Goal: Browse casually: Explore the website without a specific task or goal

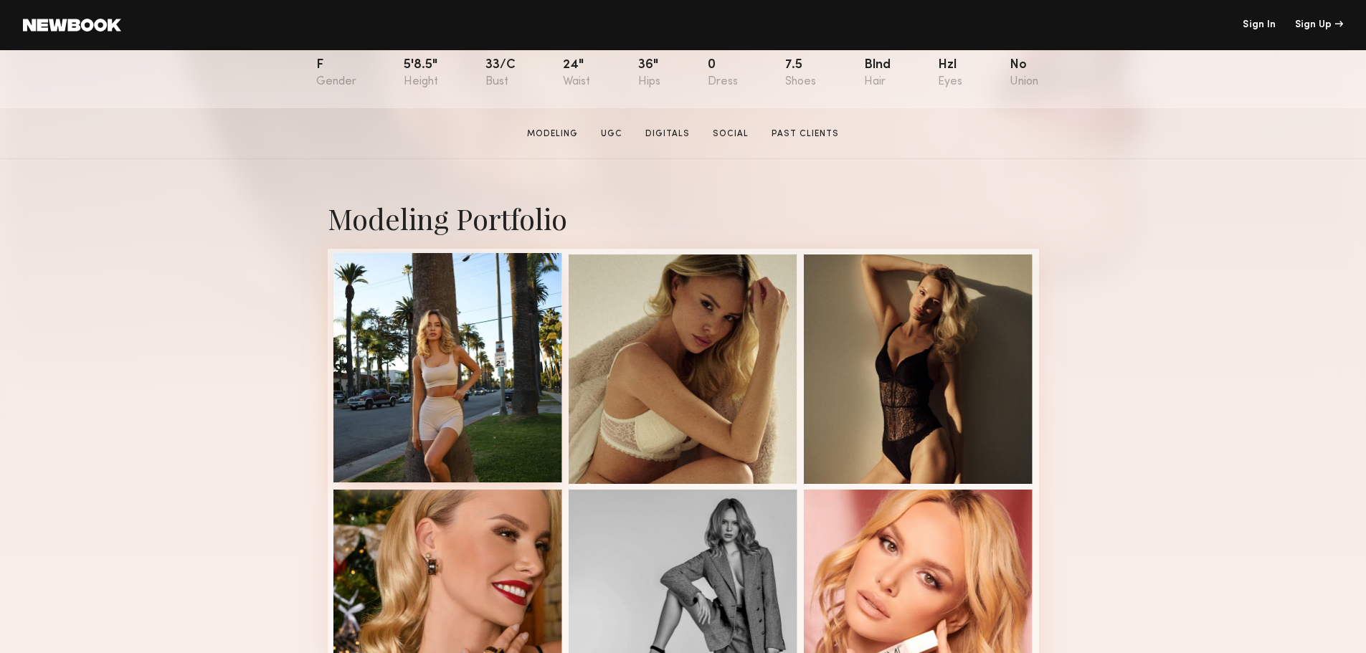
scroll to position [215, 0]
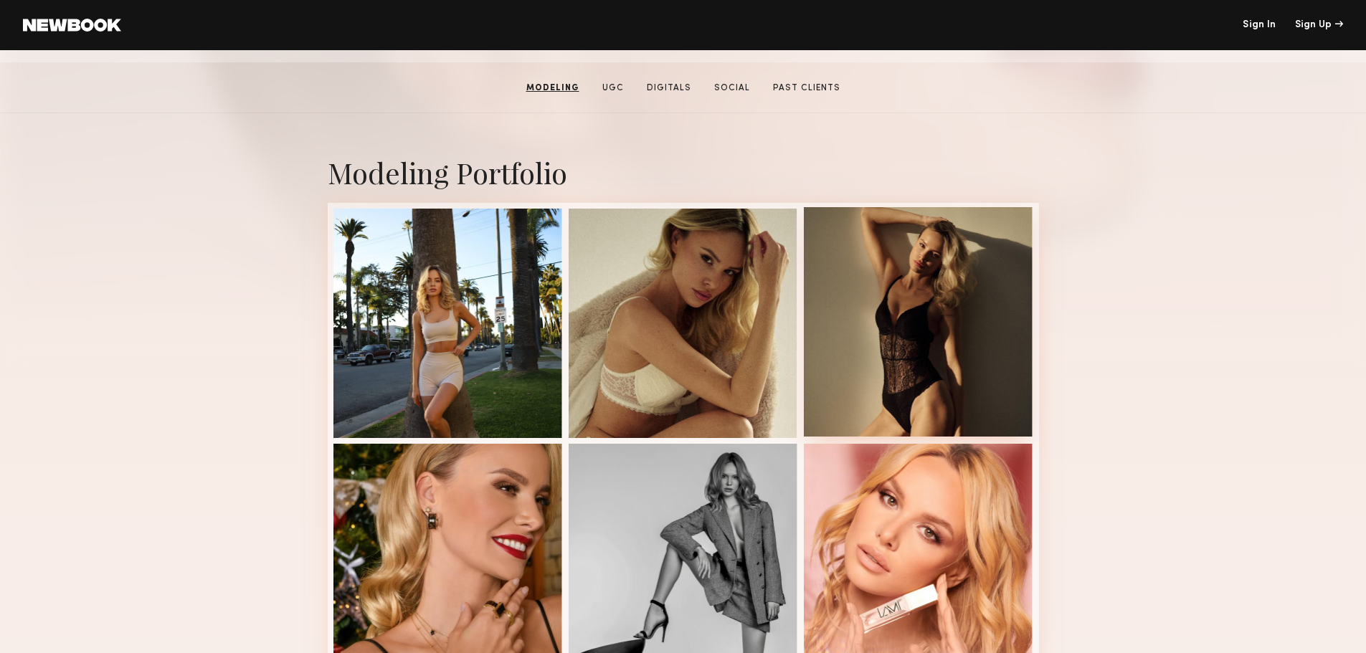
click at [951, 336] on div at bounding box center [918, 321] width 229 height 229
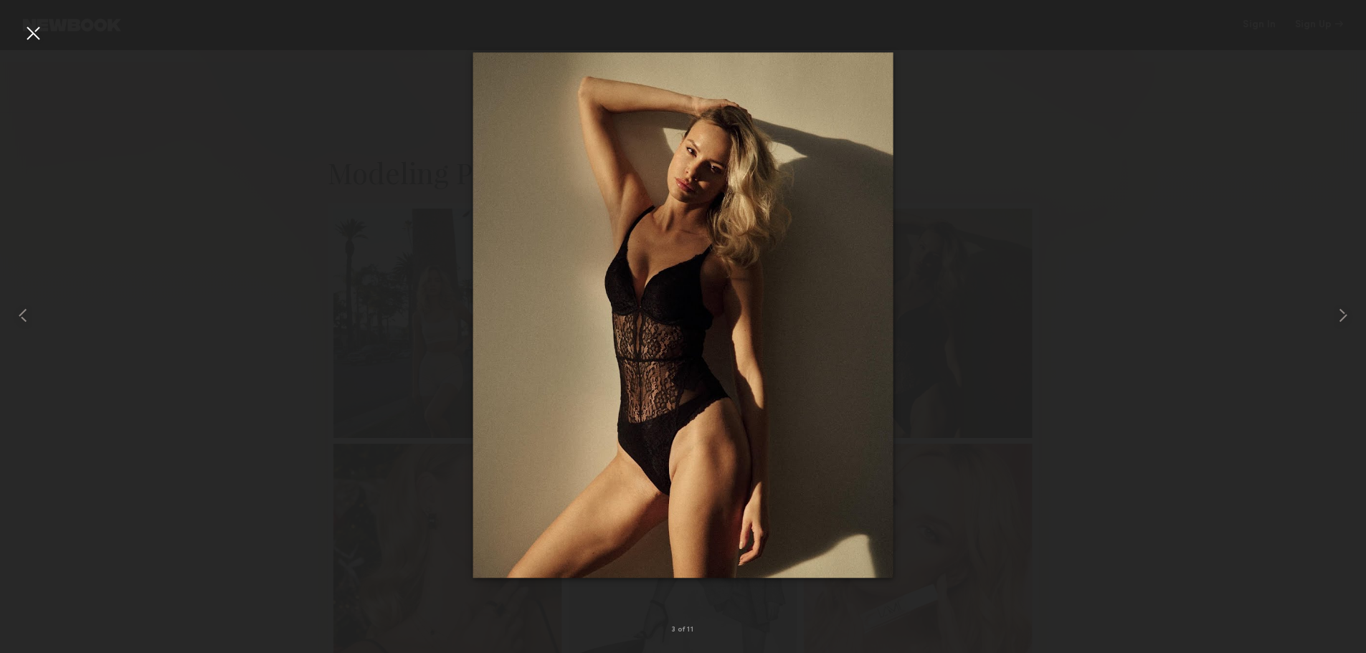
click at [313, 282] on div at bounding box center [683, 315] width 1366 height 584
click at [32, 25] on div at bounding box center [33, 33] width 23 height 23
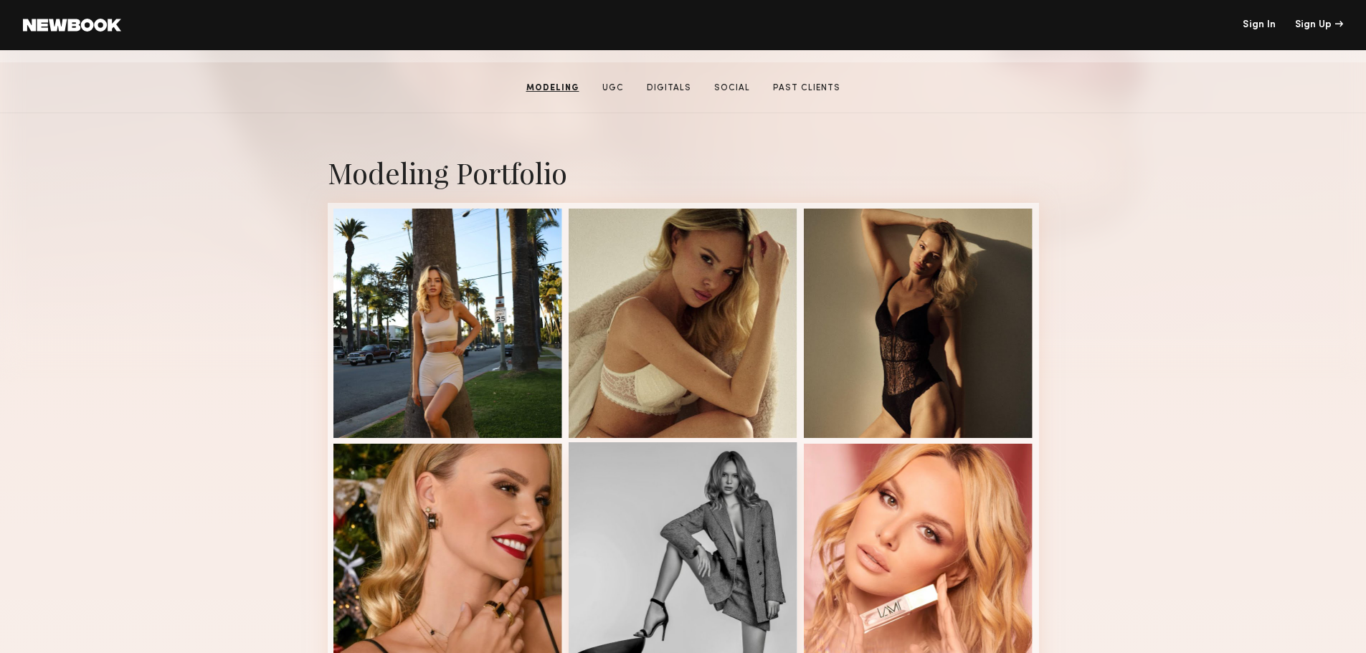
click at [725, 499] on div at bounding box center [682, 556] width 229 height 229
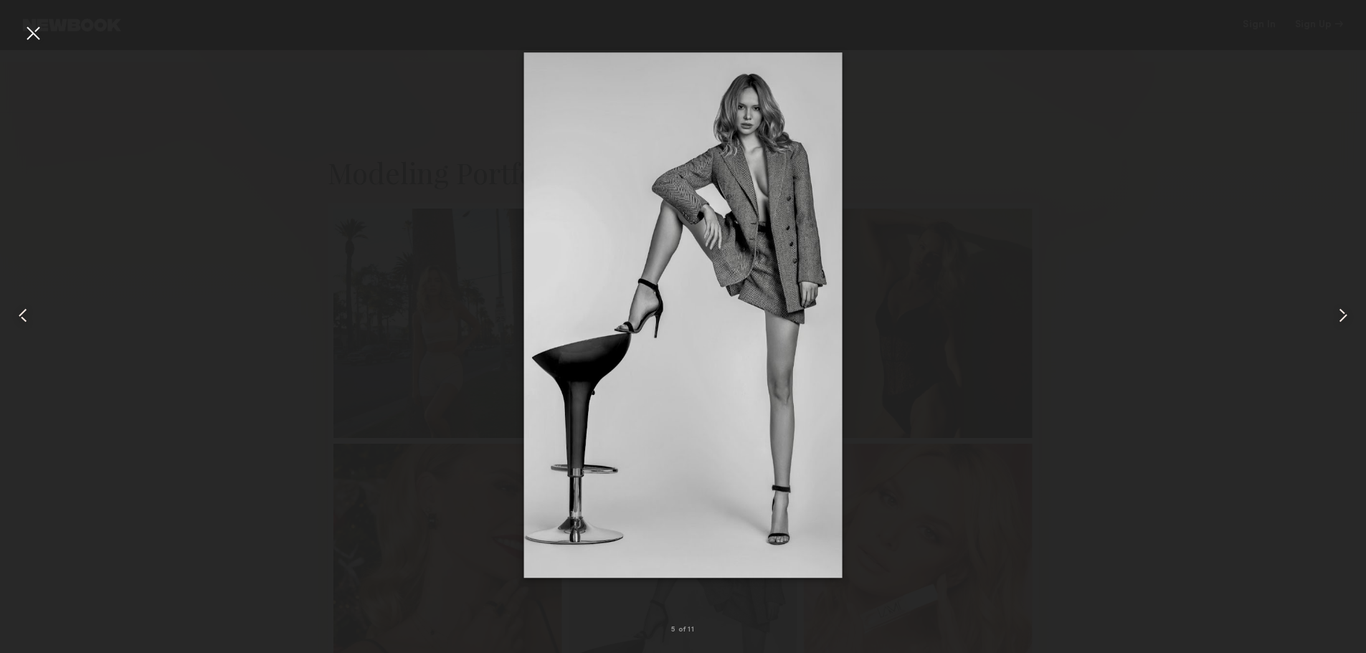
click at [30, 32] on div at bounding box center [33, 33] width 23 height 23
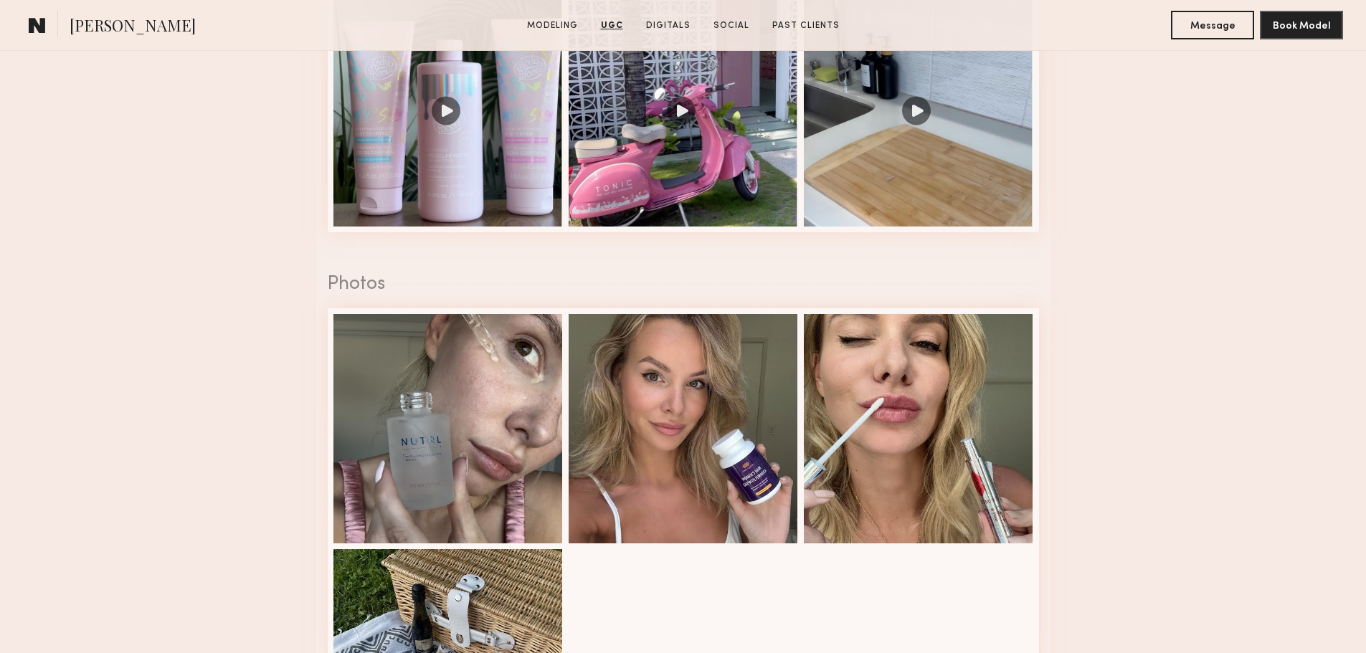
scroll to position [1864, 0]
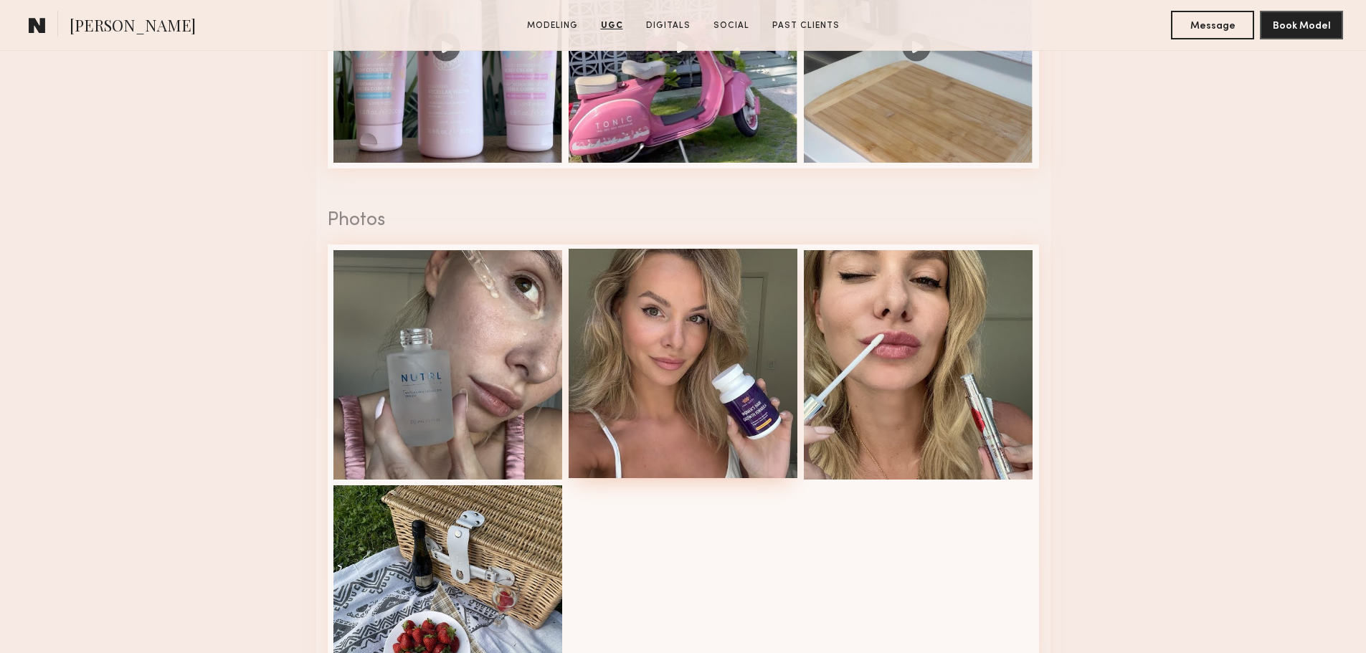
click at [650, 423] on div at bounding box center [682, 363] width 229 height 229
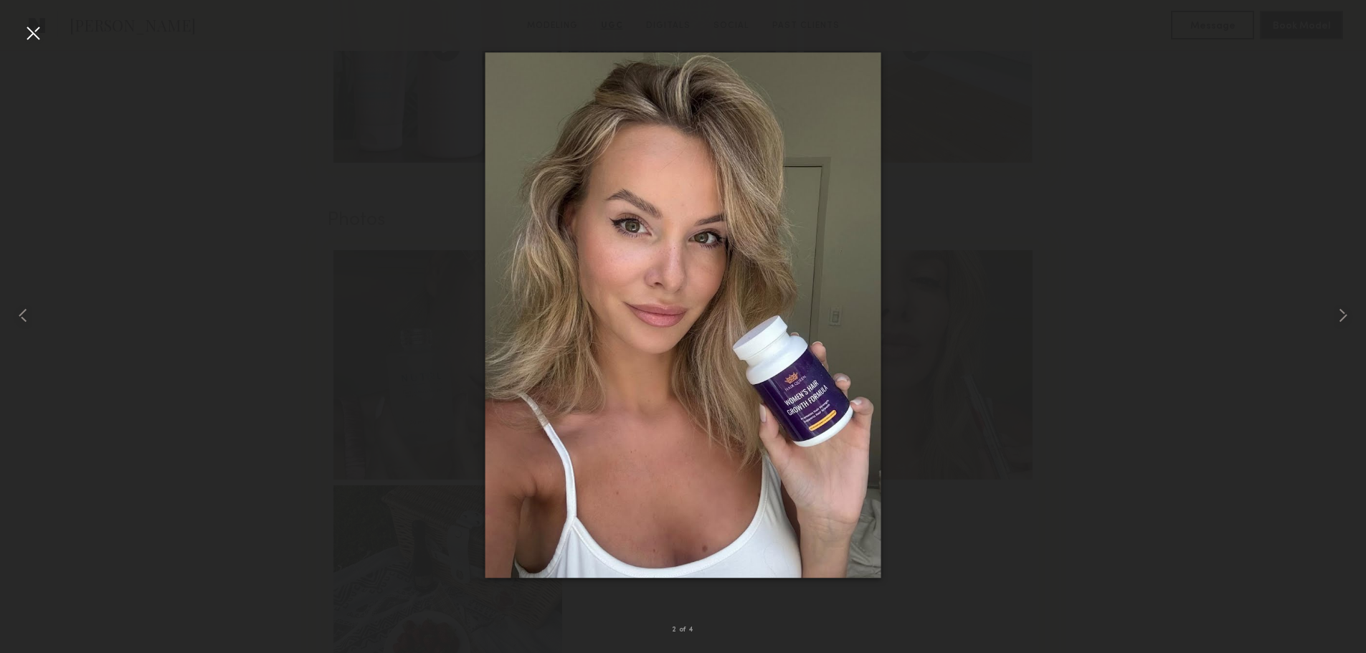
click at [30, 28] on div at bounding box center [33, 33] width 23 height 23
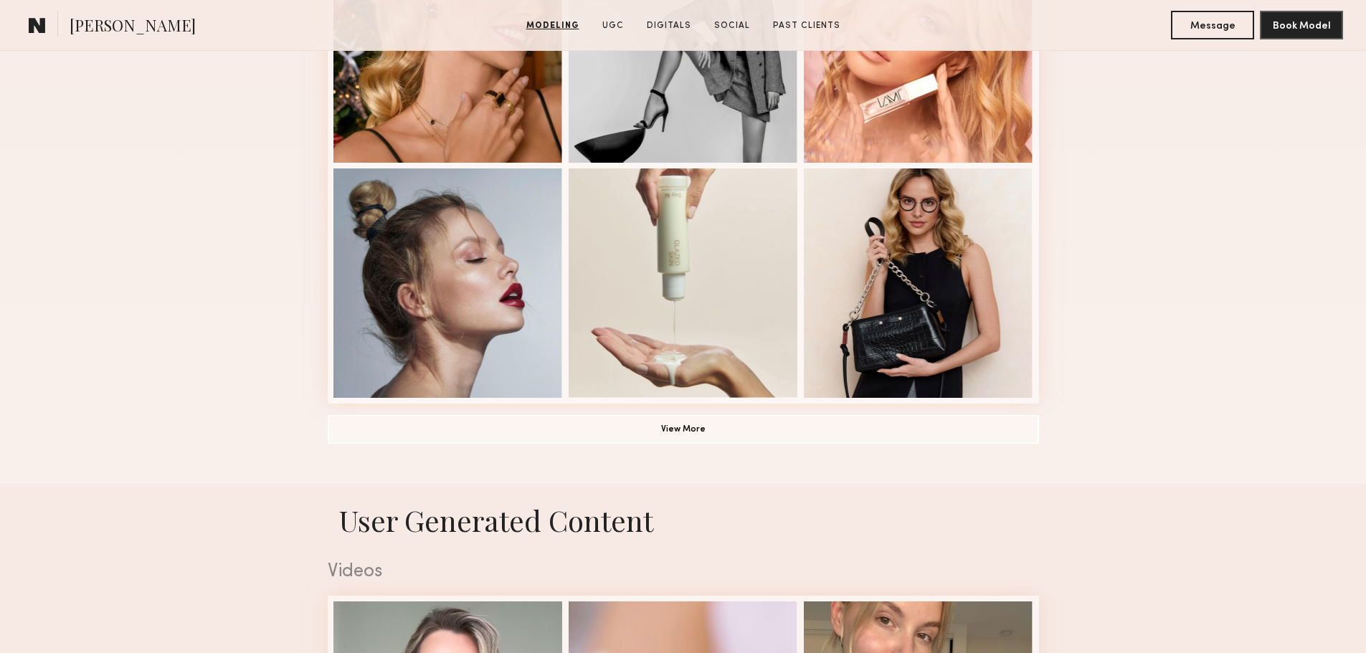
scroll to position [645, 0]
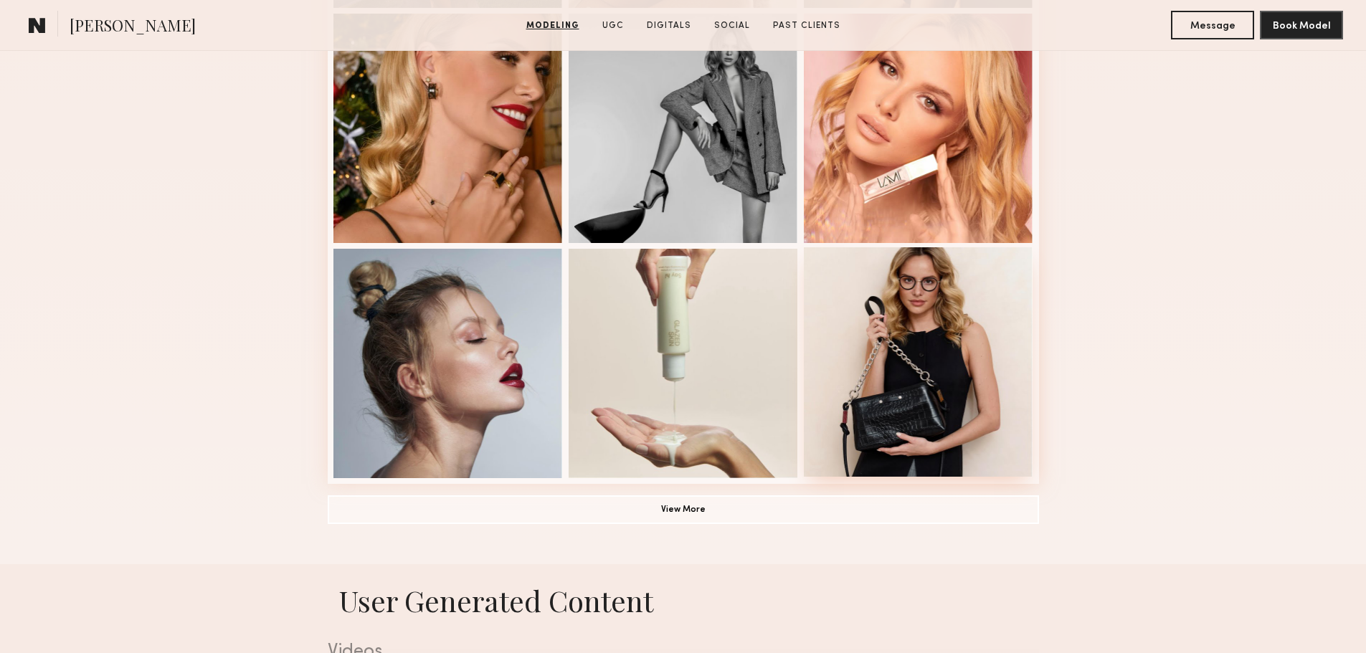
click at [965, 348] on div at bounding box center [918, 361] width 229 height 229
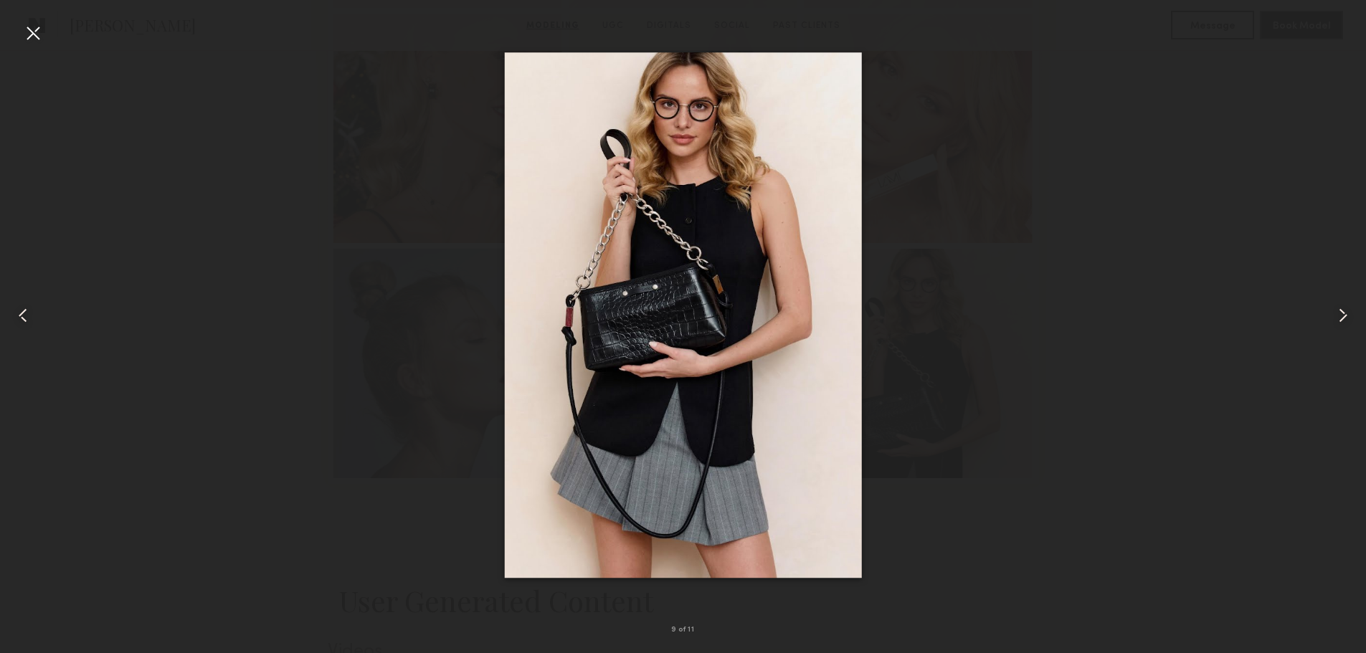
click at [1339, 313] on common-icon at bounding box center [1342, 315] width 23 height 23
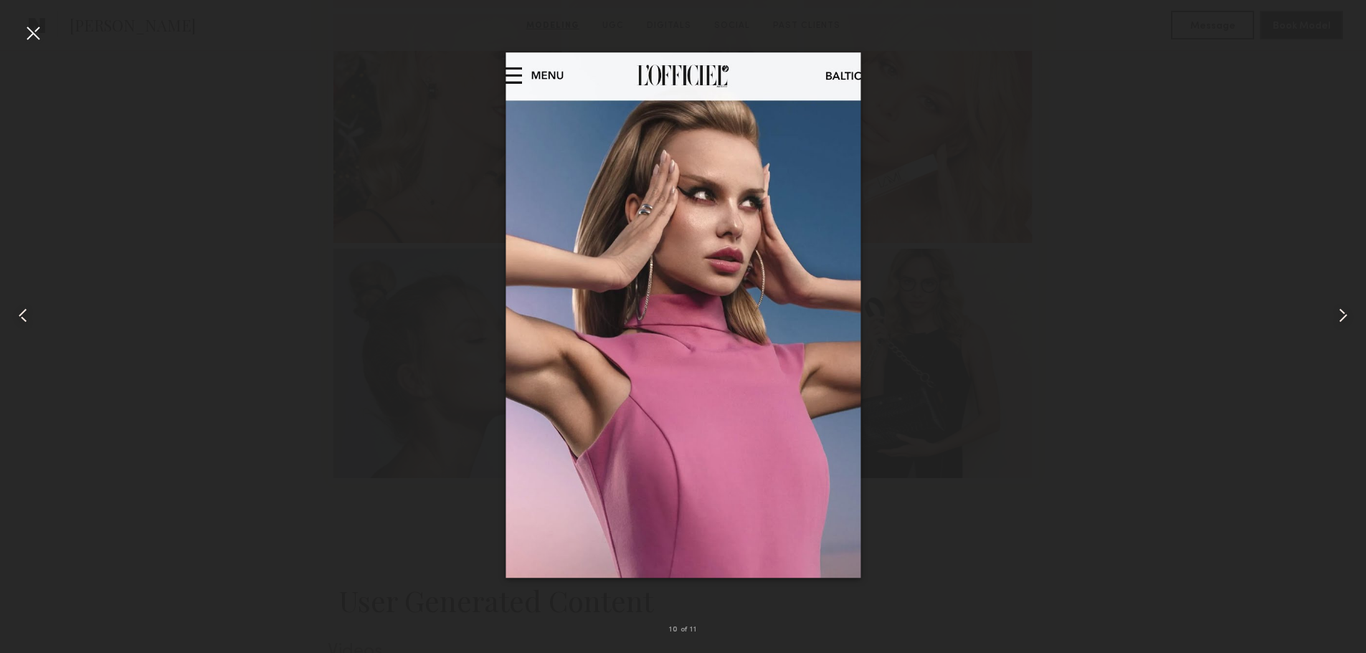
click at [1339, 313] on common-icon at bounding box center [1342, 315] width 23 height 23
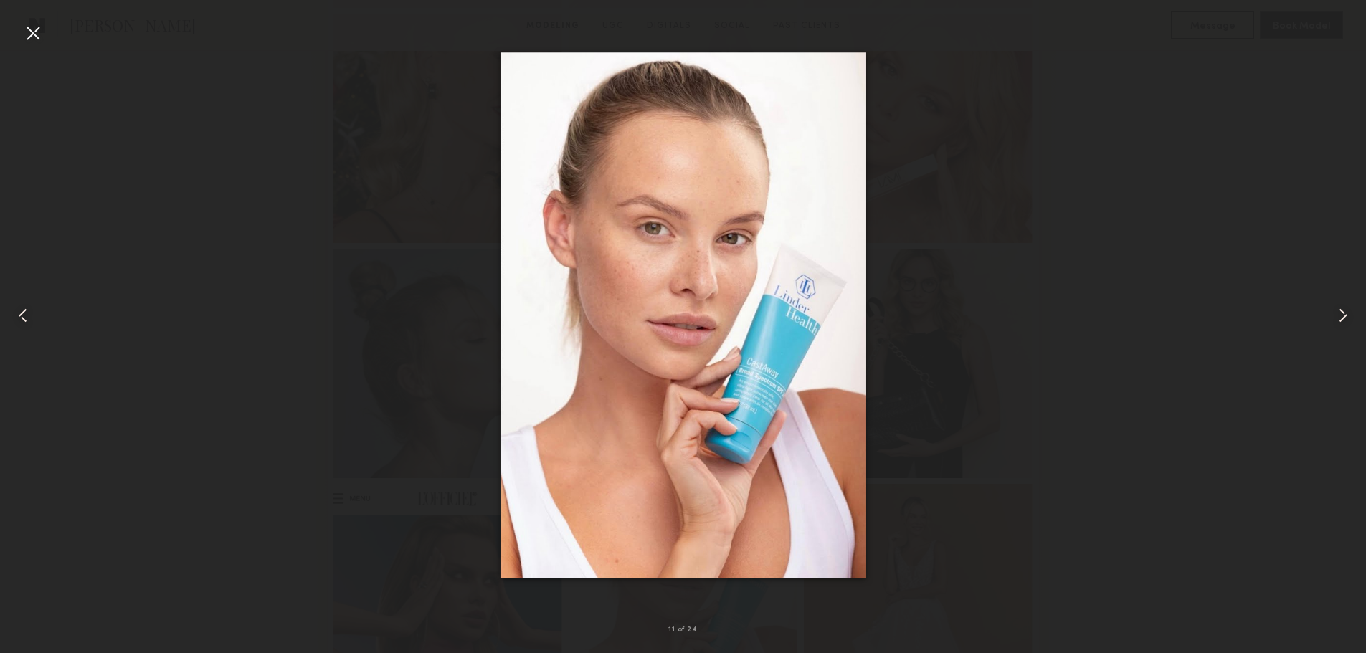
click at [1339, 313] on common-icon at bounding box center [1342, 315] width 23 height 23
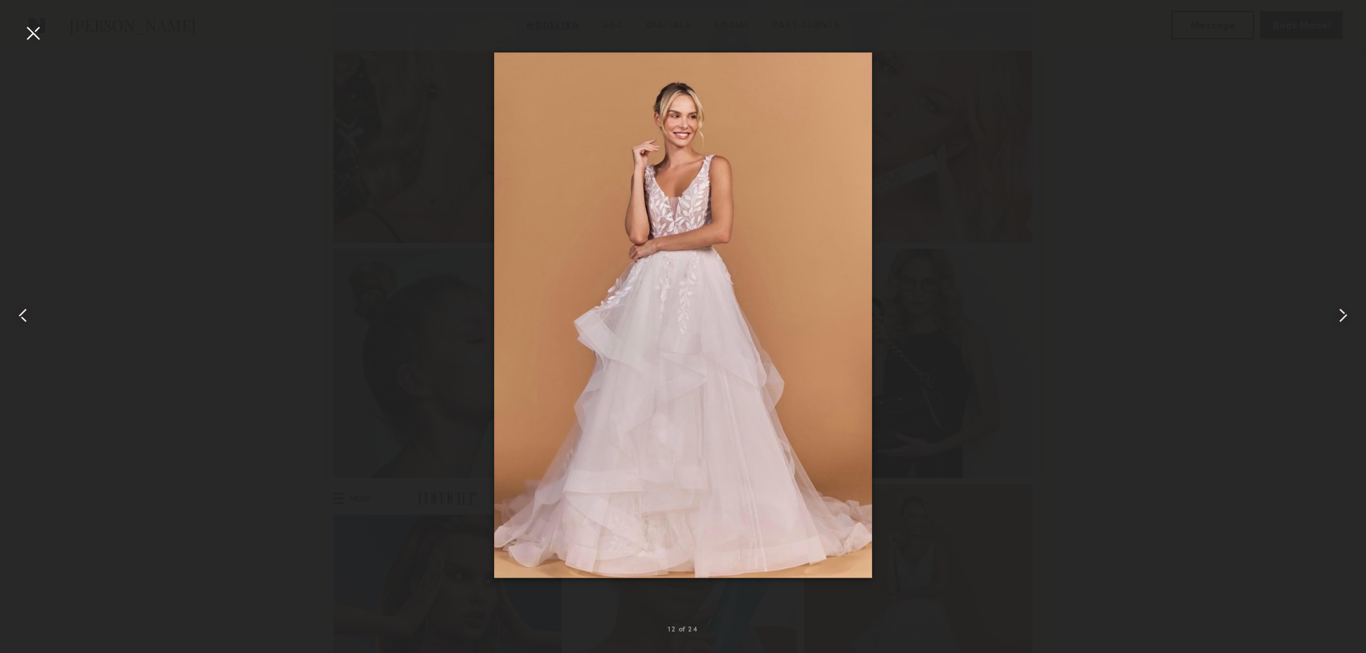
click at [1339, 313] on common-icon at bounding box center [1342, 315] width 23 height 23
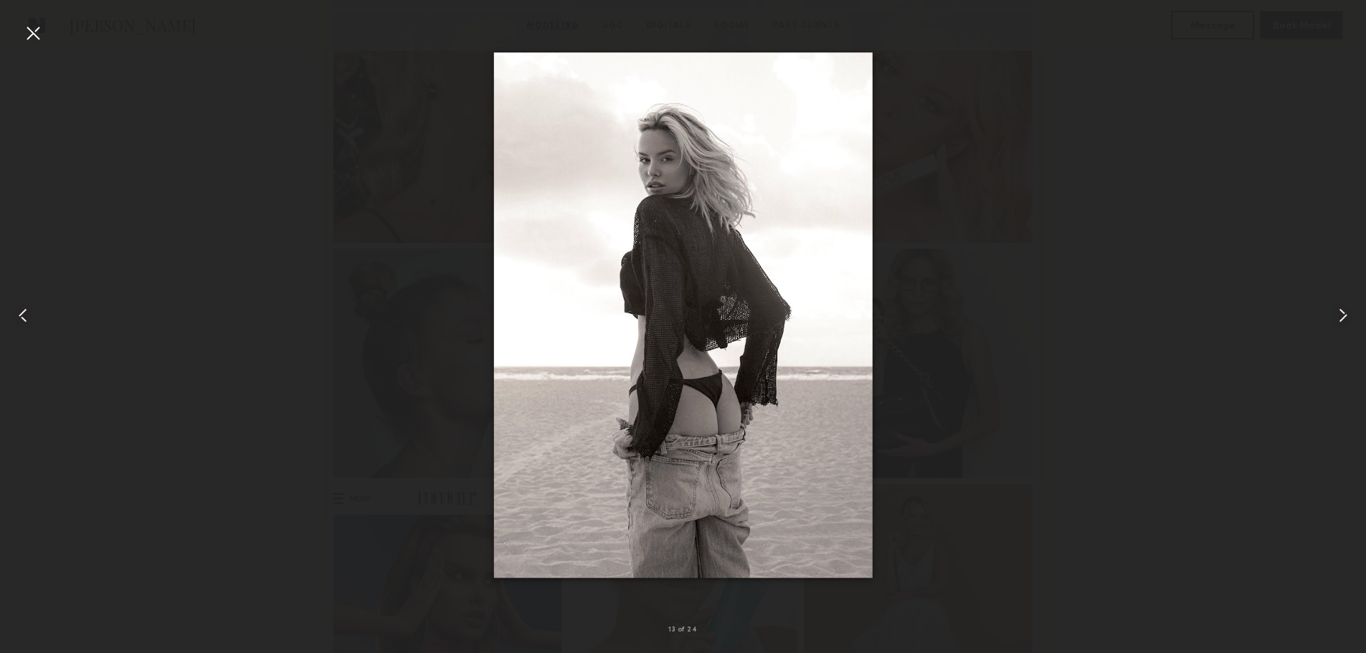
click at [1339, 313] on common-icon at bounding box center [1342, 315] width 23 height 23
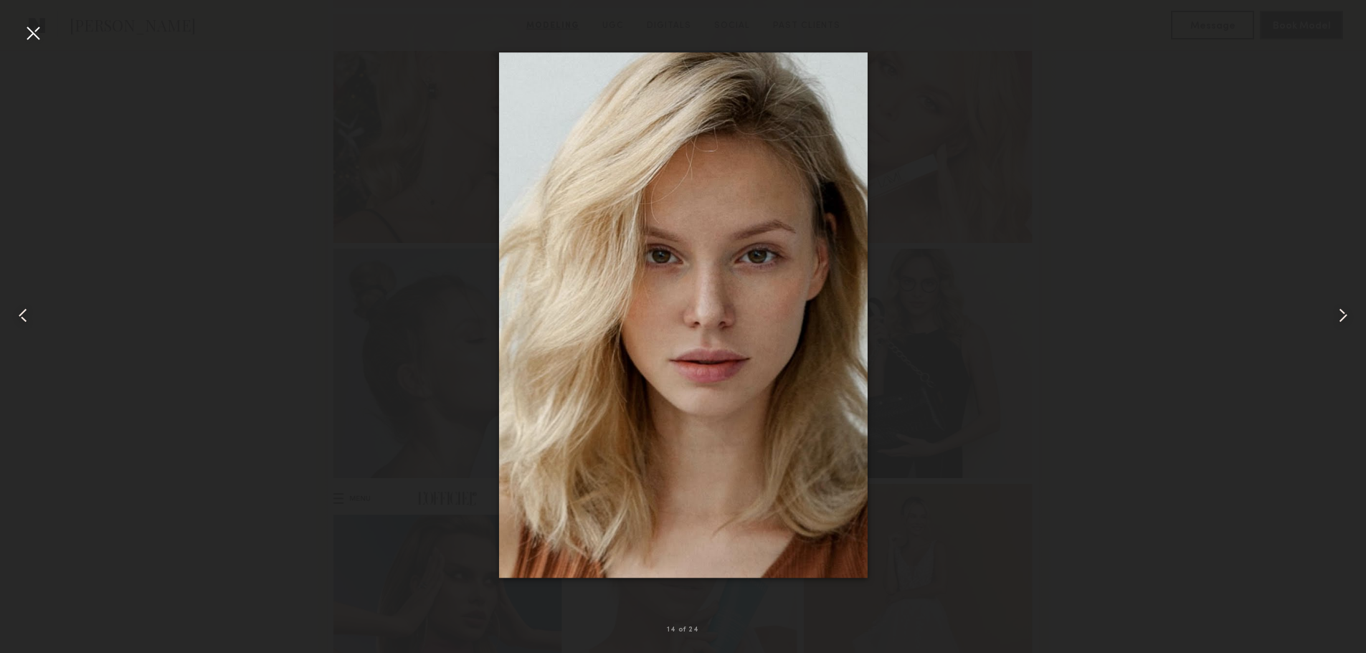
click at [1336, 312] on common-icon at bounding box center [1342, 315] width 23 height 23
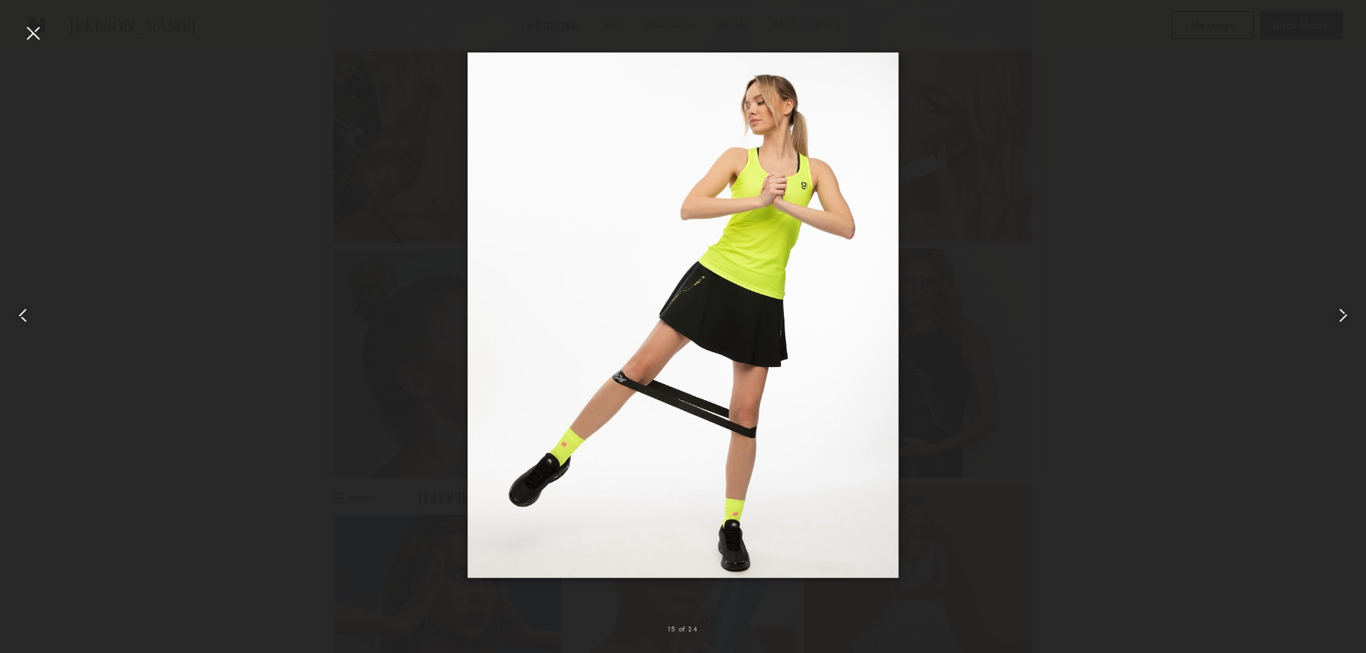
click at [1335, 312] on common-icon at bounding box center [1342, 315] width 23 height 23
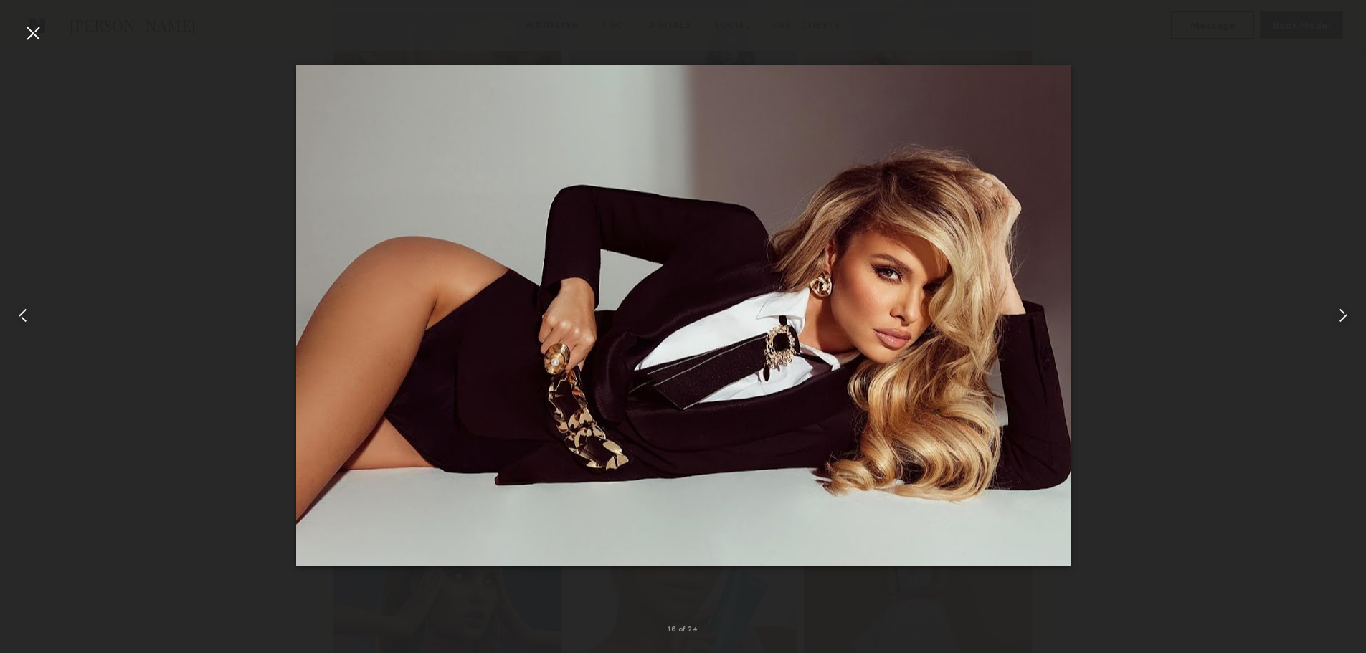
click at [1335, 312] on common-icon at bounding box center [1342, 315] width 23 height 23
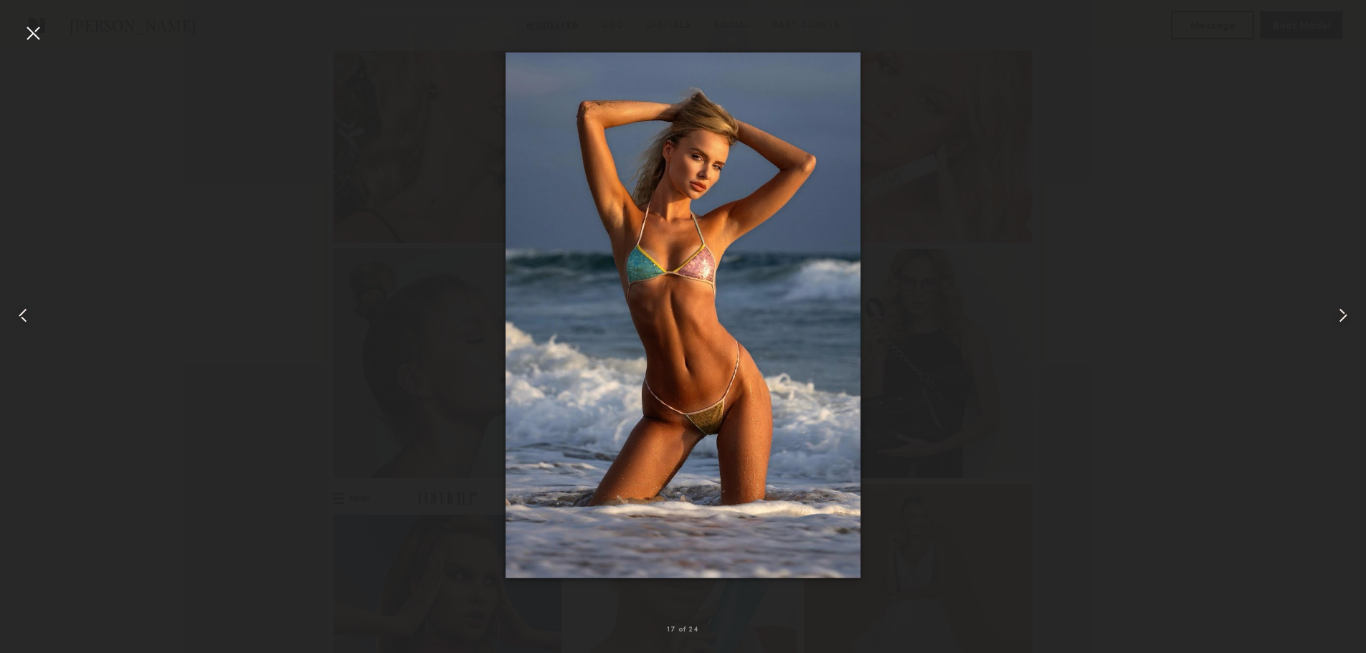
click at [1335, 312] on common-icon at bounding box center [1342, 315] width 23 height 23
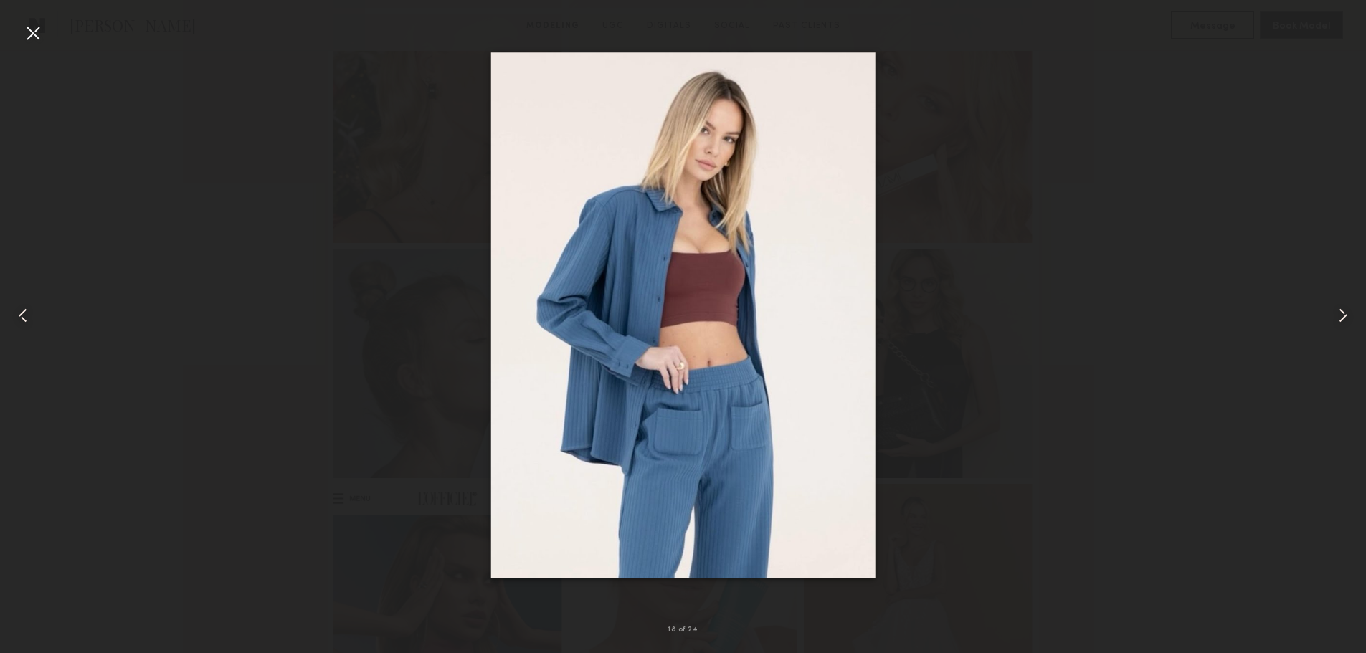
click at [1333, 312] on common-icon at bounding box center [1342, 315] width 23 height 23
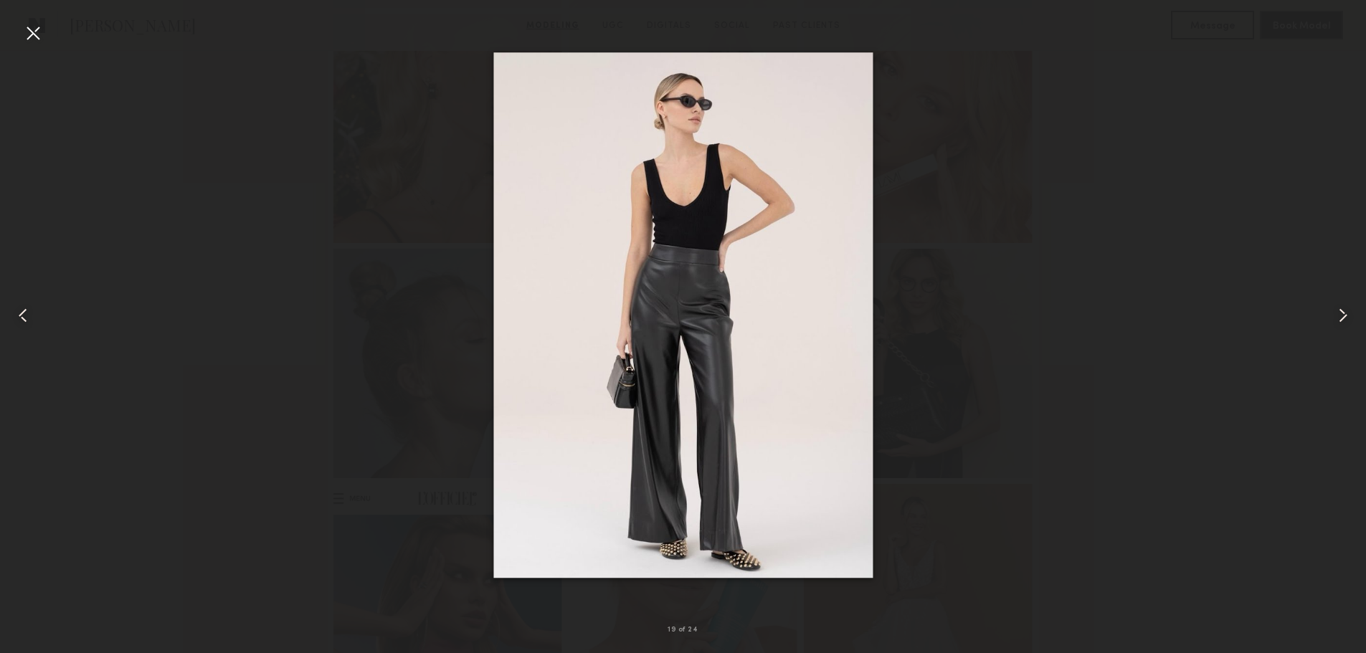
click at [1333, 312] on common-icon at bounding box center [1342, 315] width 23 height 23
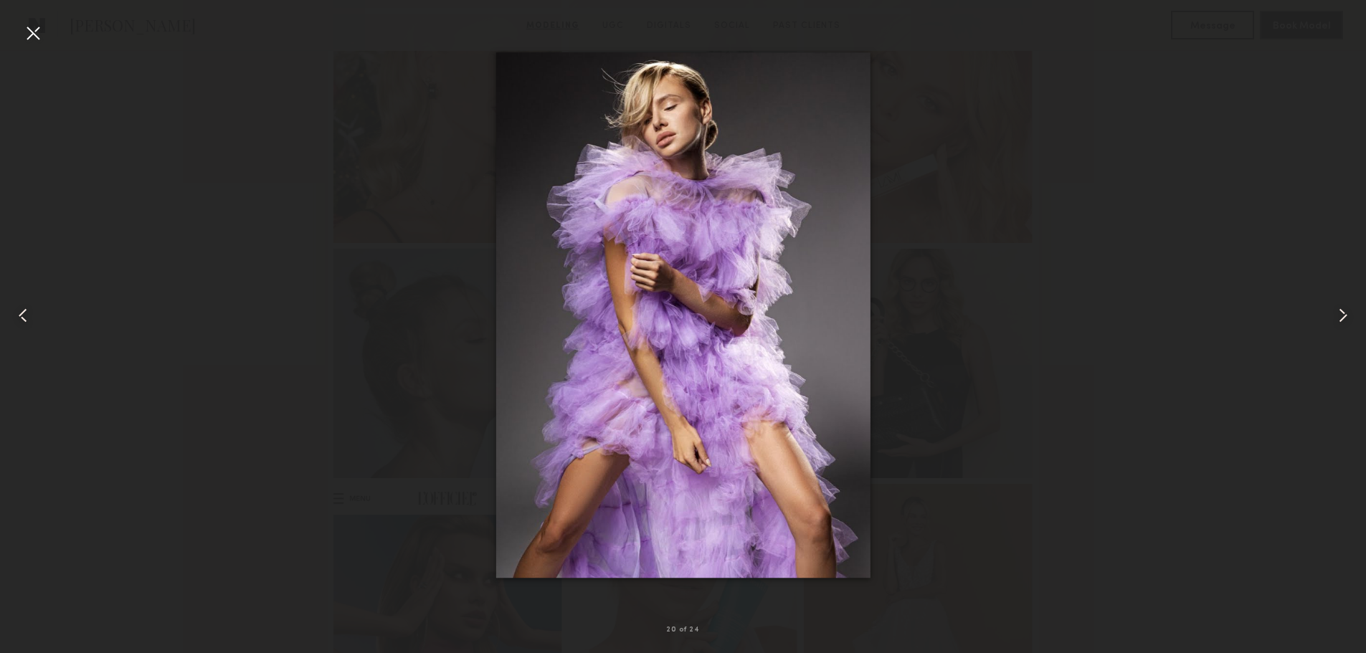
click at [1333, 312] on common-icon at bounding box center [1342, 315] width 23 height 23
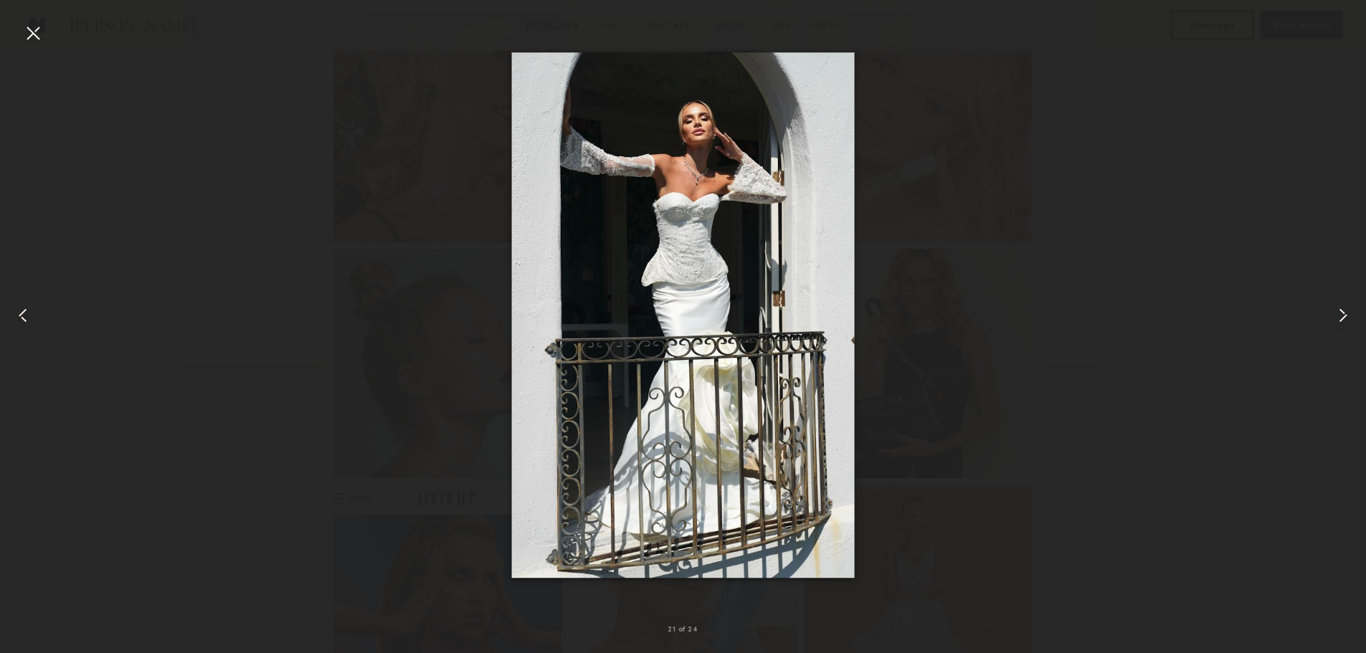
click at [1331, 312] on common-icon at bounding box center [1342, 315] width 23 height 23
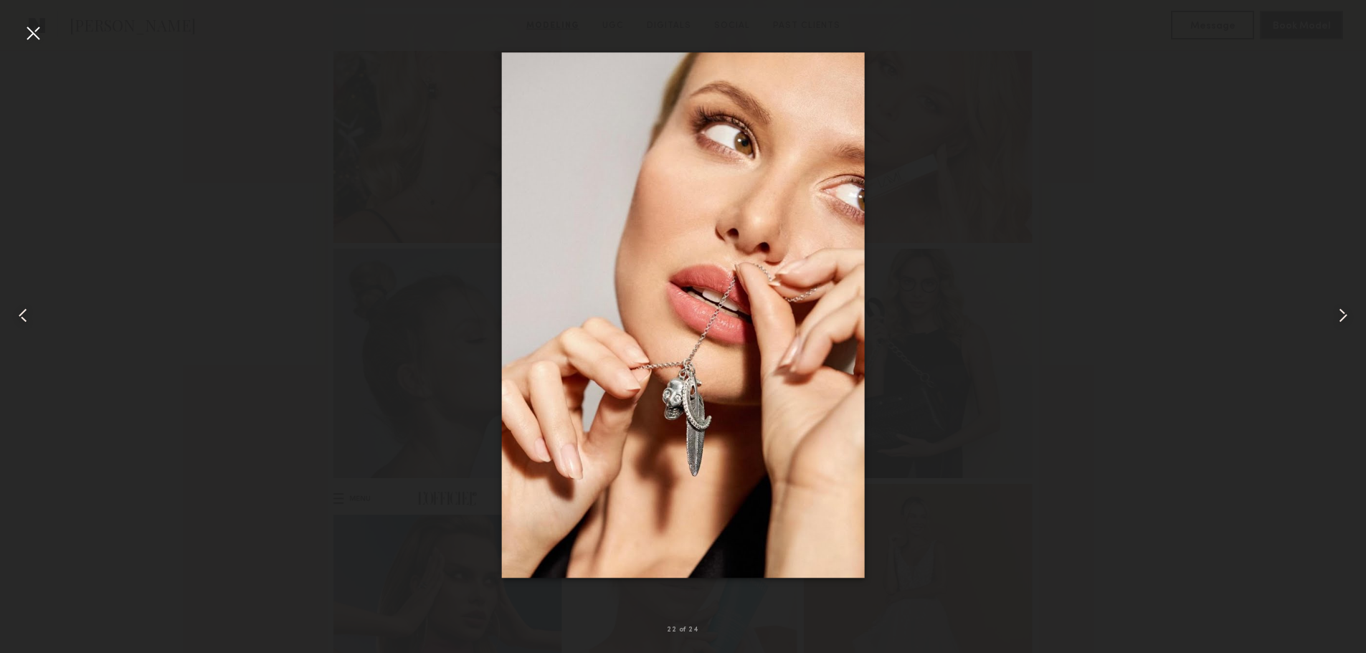
click at [1331, 312] on common-icon at bounding box center [1342, 315] width 23 height 23
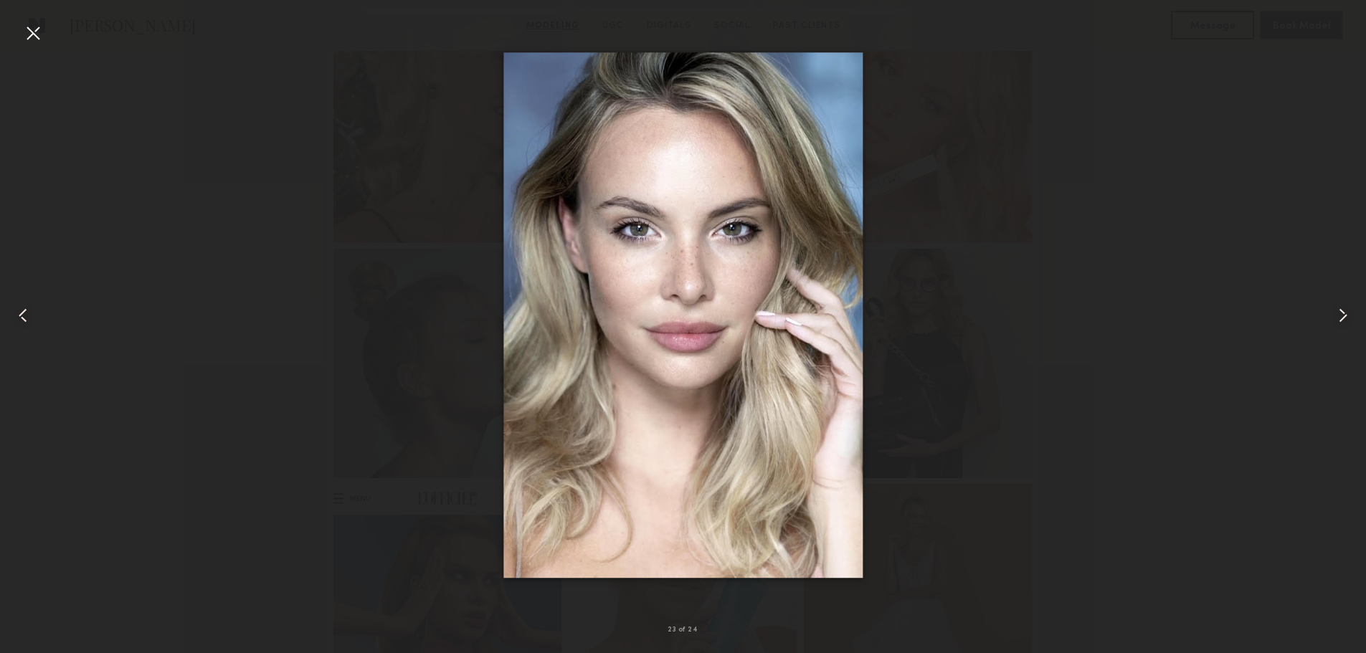
click at [1331, 312] on common-icon at bounding box center [1342, 315] width 23 height 23
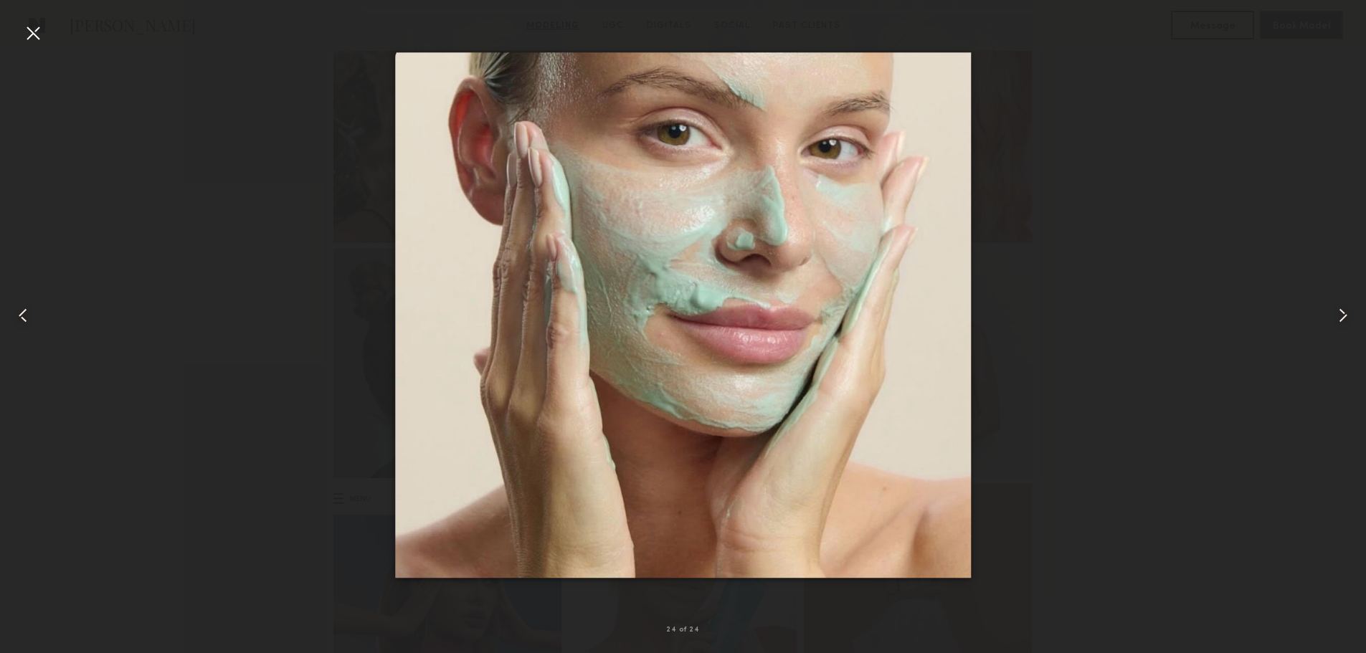
click at [1331, 312] on common-icon at bounding box center [1342, 315] width 23 height 23
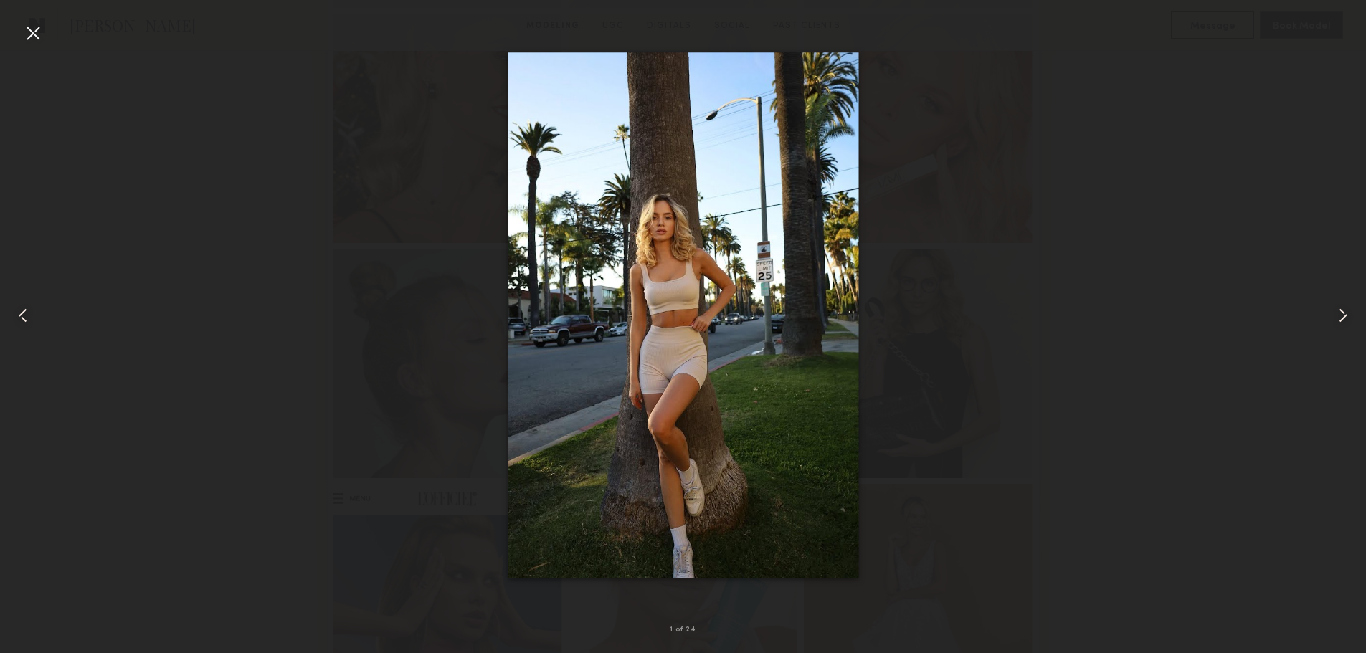
click at [30, 40] on div at bounding box center [33, 33] width 23 height 23
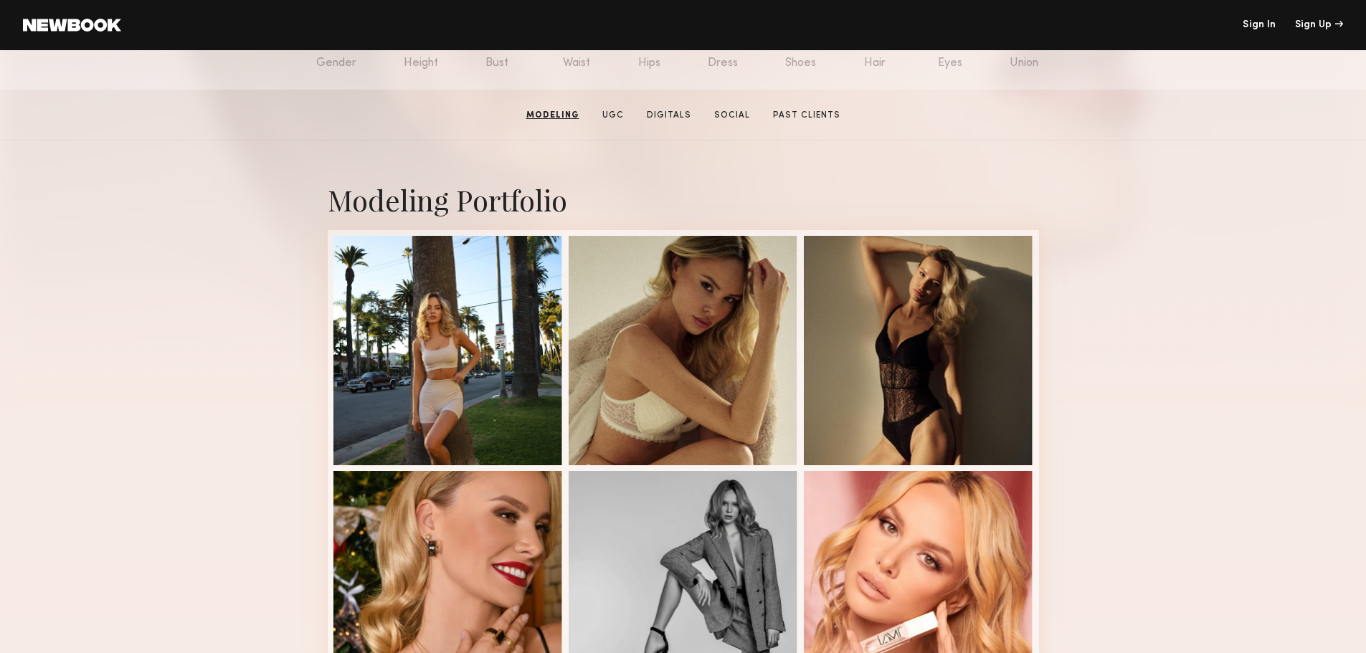
scroll to position [0, 0]
